Goal: Navigation & Orientation: Find specific page/section

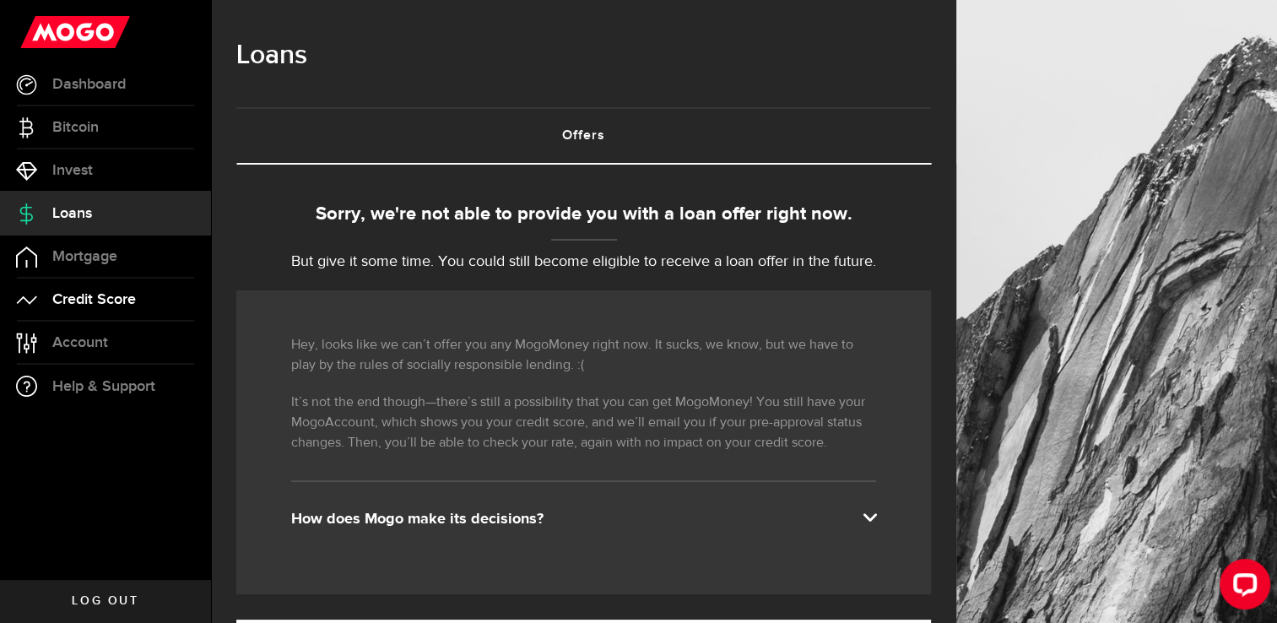
click at [101, 302] on span "Credit Score" at bounding box center [94, 299] width 84 height 15
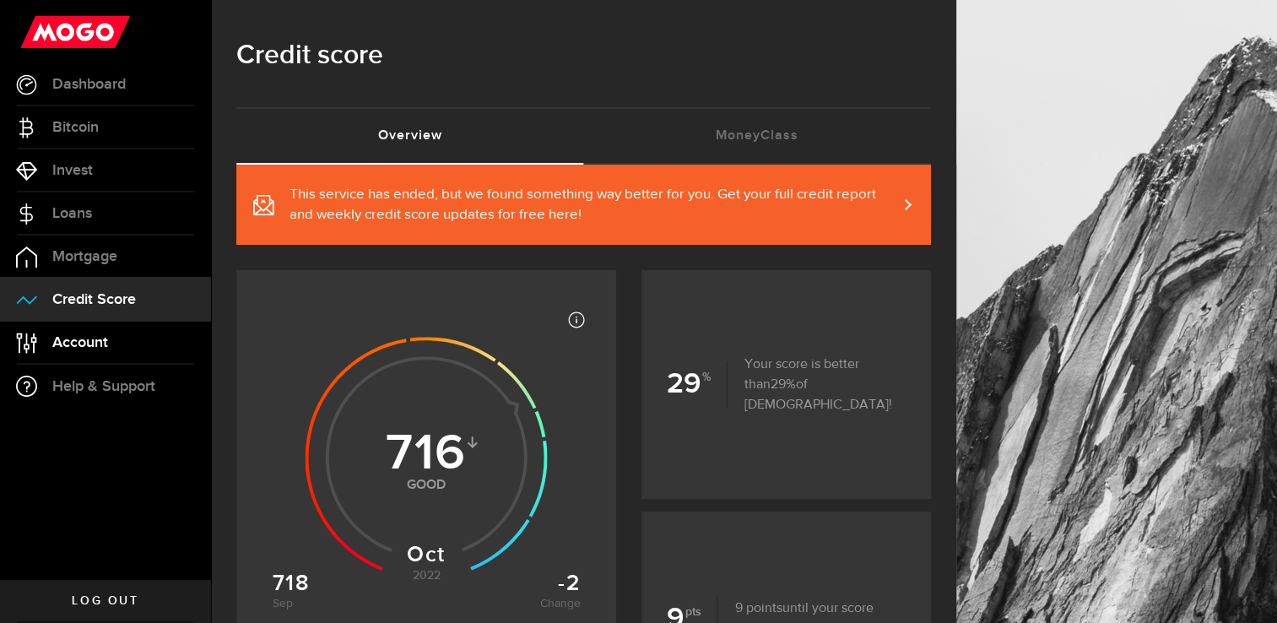
click at [99, 339] on span "Account" at bounding box center [80, 342] width 56 height 15
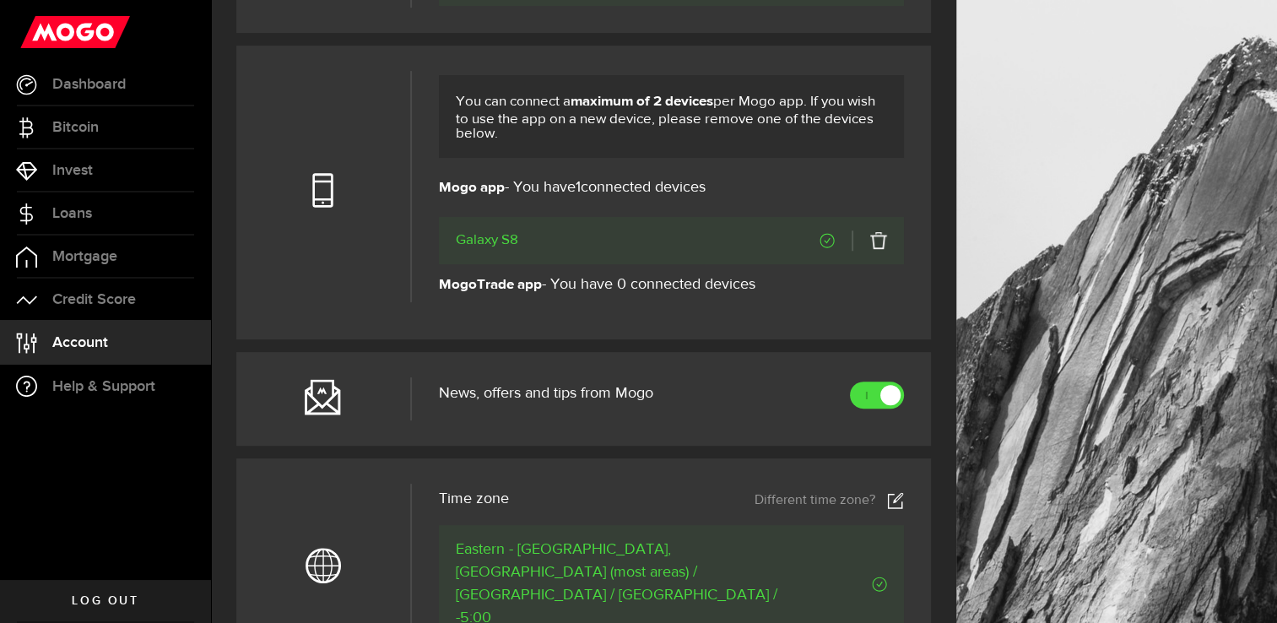
scroll to position [507, 0]
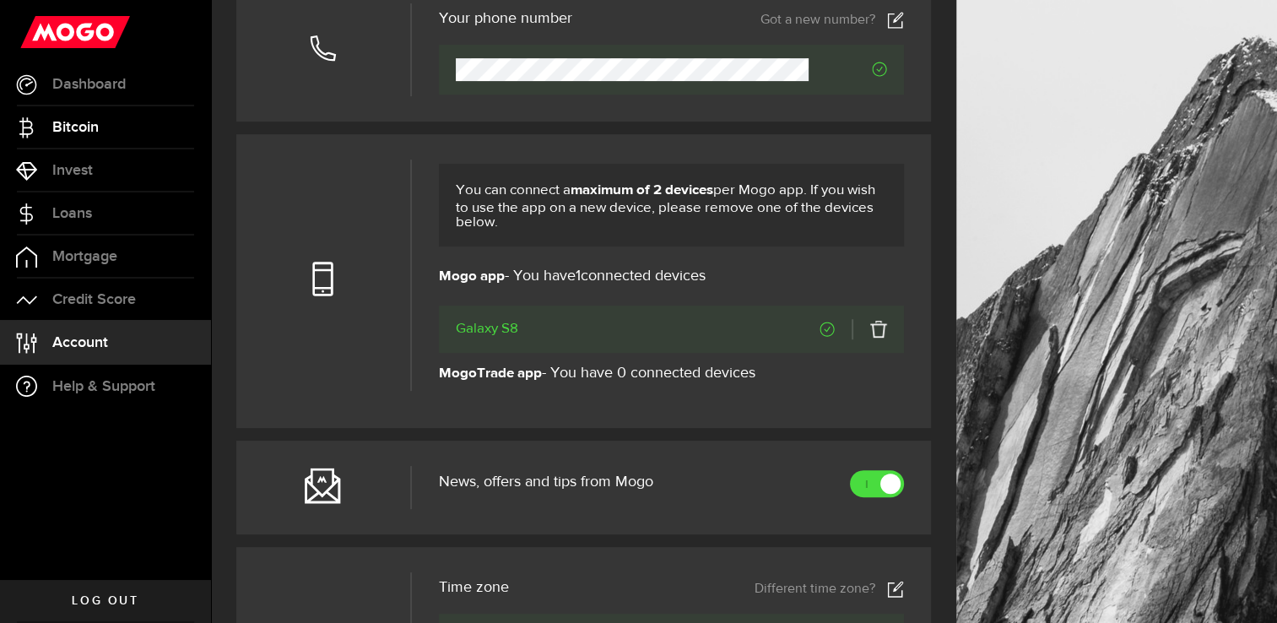
click at [68, 130] on span "Bitcoin" at bounding box center [75, 127] width 46 height 15
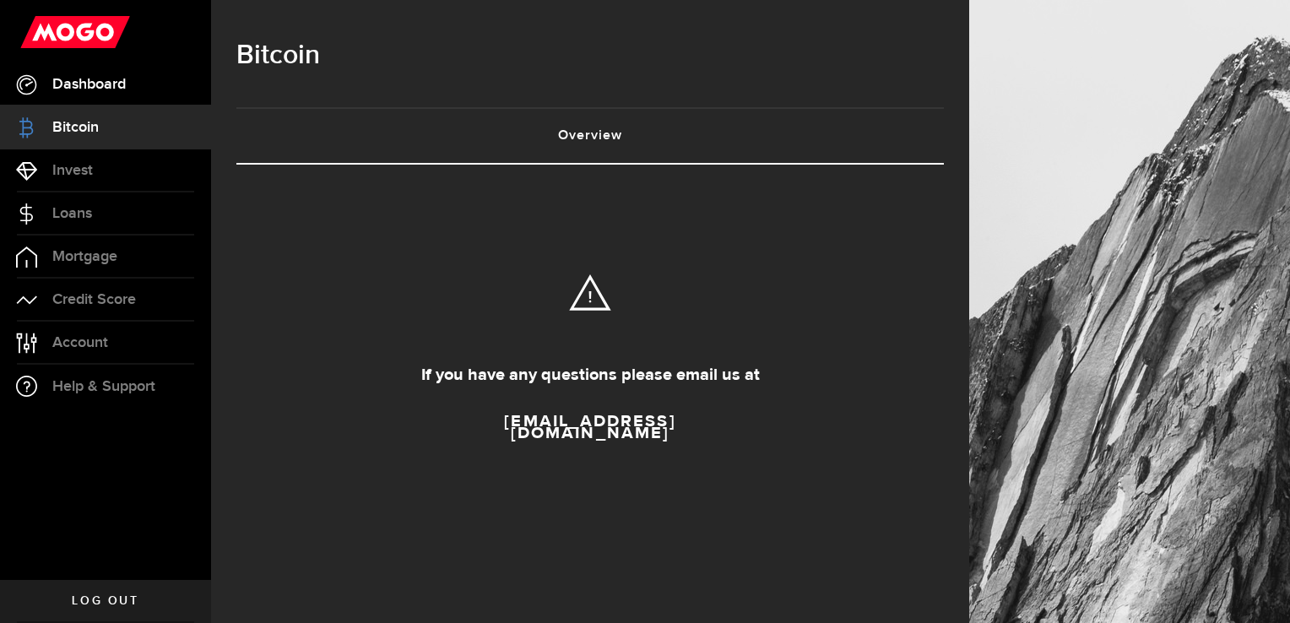
click at [95, 79] on span "Dashboard" at bounding box center [88, 84] width 73 height 15
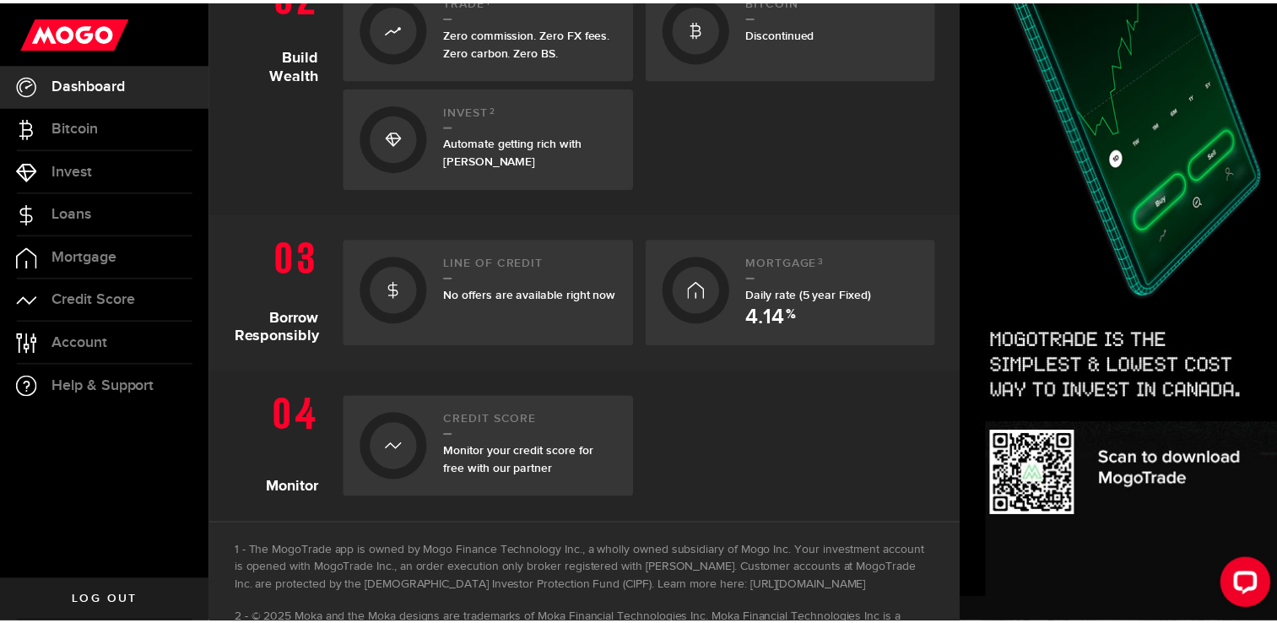
scroll to position [737, 0]
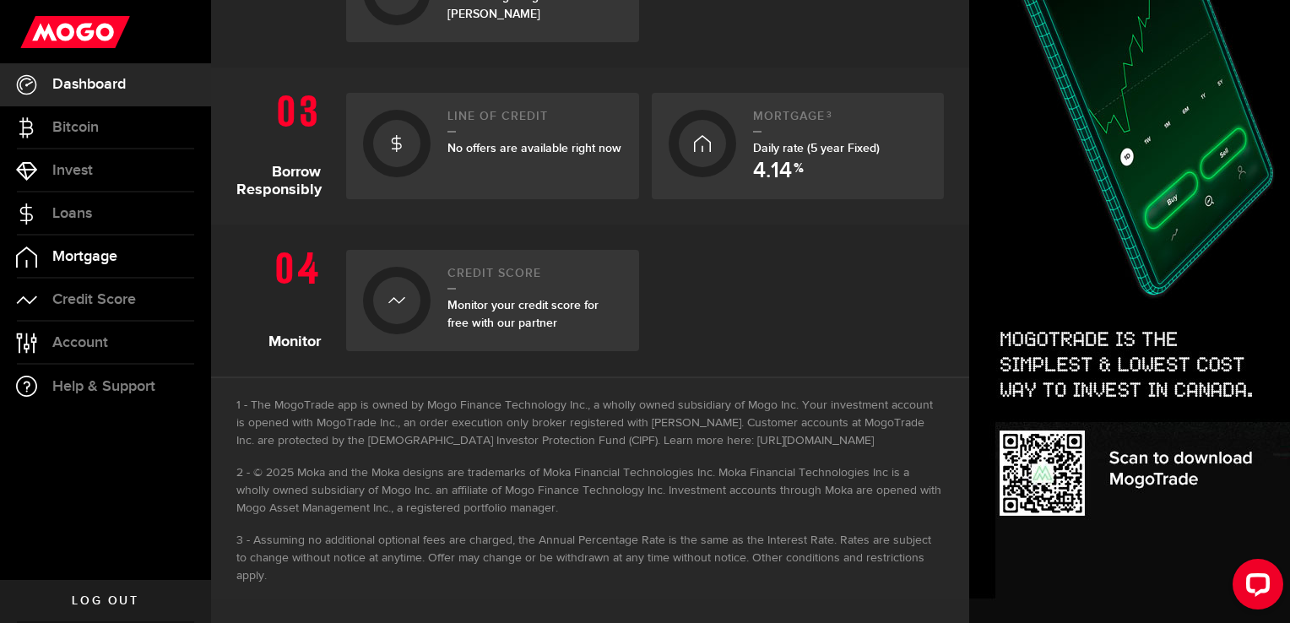
click at [81, 266] on link "Mortgage" at bounding box center [105, 257] width 211 height 42
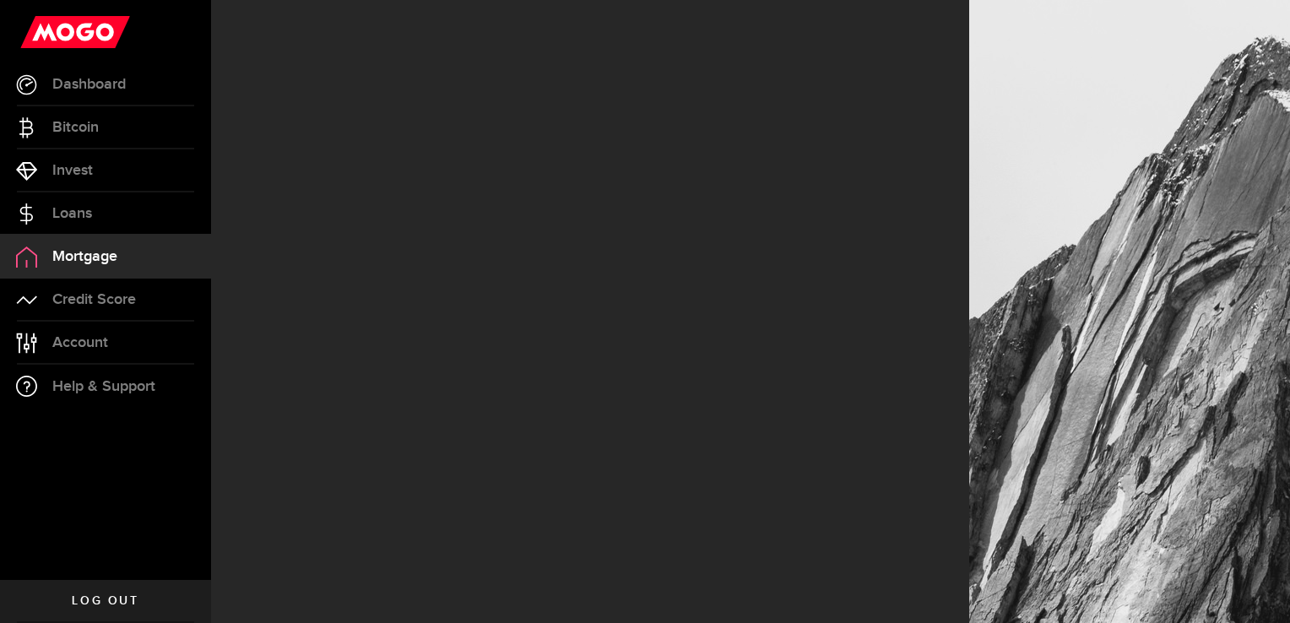
select select "3knYdhfXw4iYoq2m0WGQES"
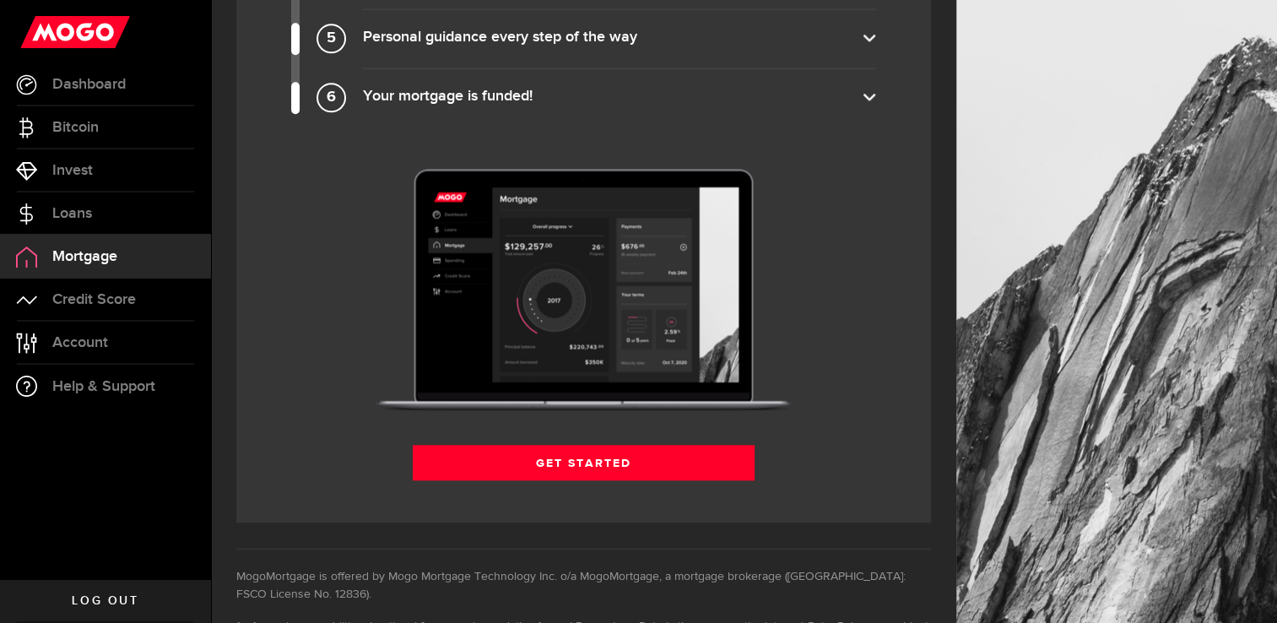
scroll to position [1726, 0]
